Goal: Navigation & Orientation: Find specific page/section

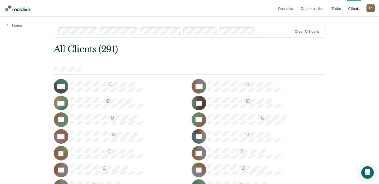
click at [372, 8] on div "L E" at bounding box center [370, 8] width 8 height 8
click at [284, 9] on link "Overview" at bounding box center [286, 8] width 18 height 17
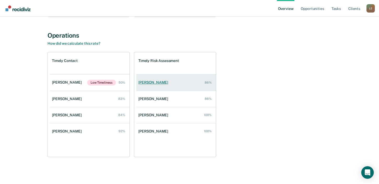
scroll to position [34, 0]
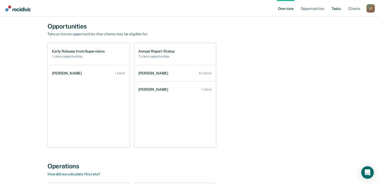
click at [334, 10] on link "Tasks" at bounding box center [335, 8] width 11 height 17
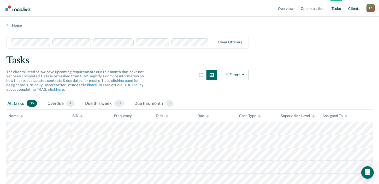
click at [354, 12] on link "Client s" at bounding box center [354, 8] width 14 height 17
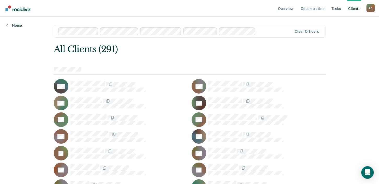
click at [16, 25] on link "Home" at bounding box center [14, 25] width 16 height 5
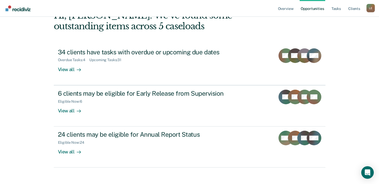
scroll to position [38, 0]
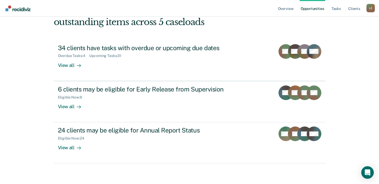
click at [31, 130] on div "Overview Opportunities Tasks Client s Latoya Eaden L E Profile How it works Log…" at bounding box center [189, 73] width 379 height 222
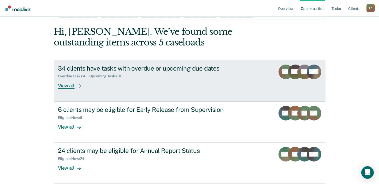
scroll to position [26, 0]
